Goal: Task Accomplishment & Management: Use online tool/utility

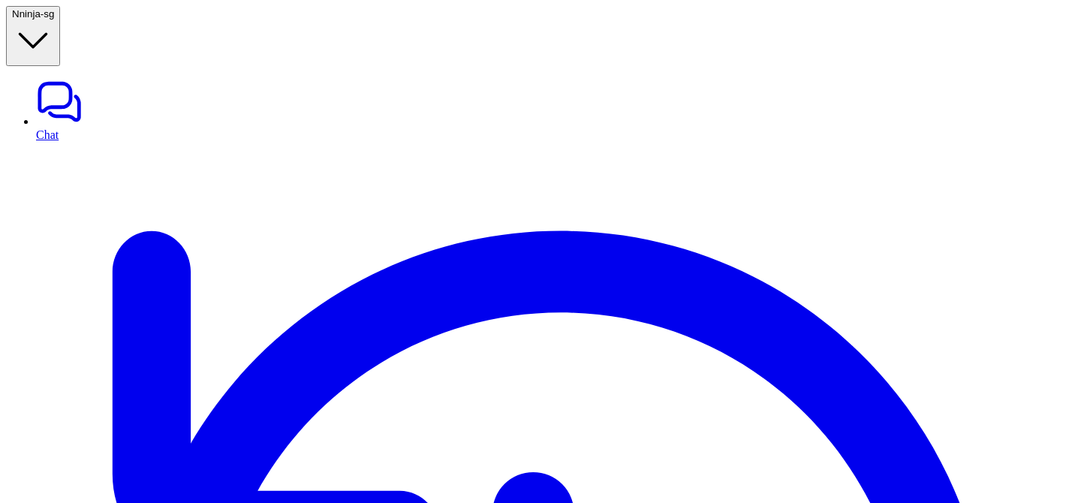
type textarea "**********"
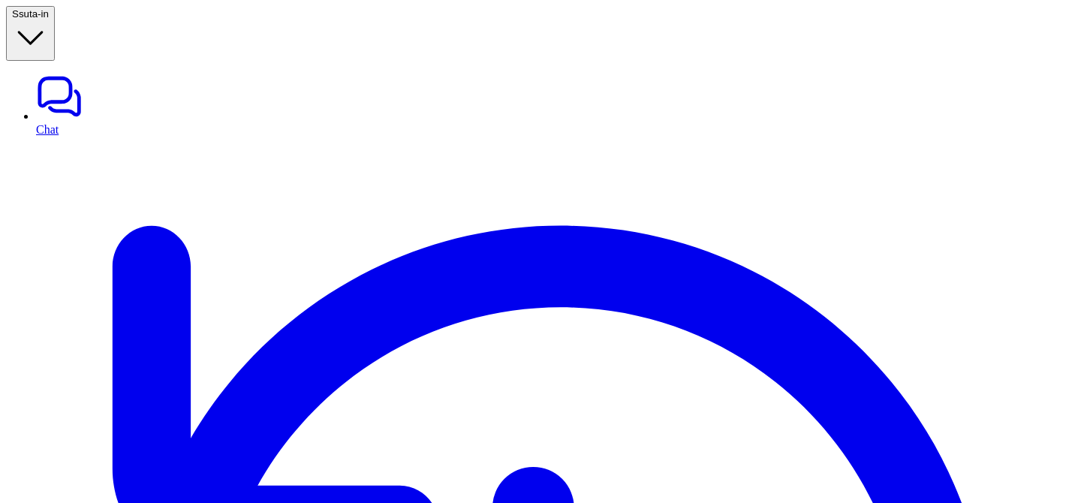
drag, startPoint x: 448, startPoint y: 341, endPoint x: 226, endPoint y: 87, distance: 336.9
